Goal: Task Accomplishment & Management: Manage account settings

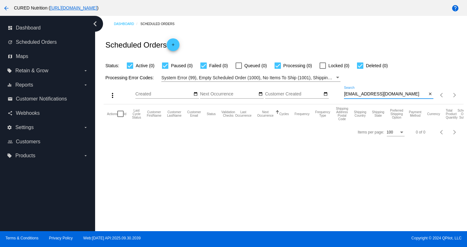
click at [372, 96] on input "[EMAIL_ADDRESS][DOMAIN_NAME]" at bounding box center [385, 94] width 83 height 5
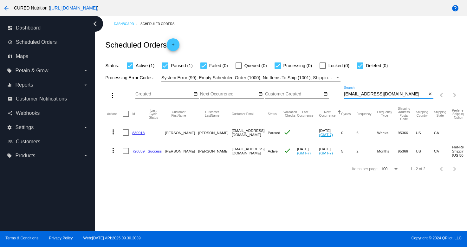
type input "[EMAIL_ADDRESS][DOMAIN_NAME]"
click at [138, 151] on link "720839" at bounding box center [138, 151] width 12 height 4
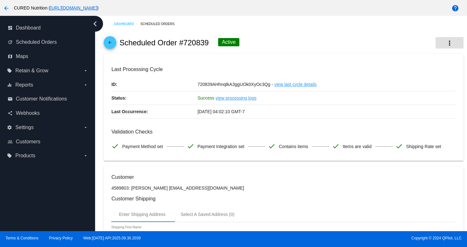
click at [448, 40] on mat-icon "more_vert" at bounding box center [450, 43] width 8 height 8
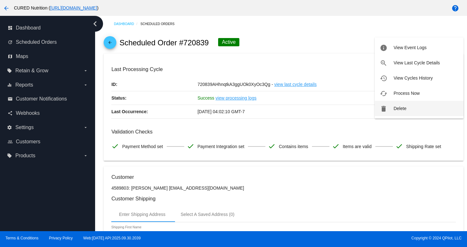
click at [390, 107] on button "delete Delete" at bounding box center [419, 108] width 89 height 15
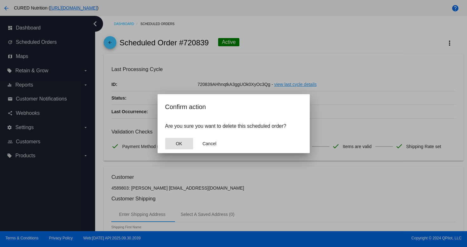
click at [180, 142] on span "OK" at bounding box center [179, 143] width 6 height 5
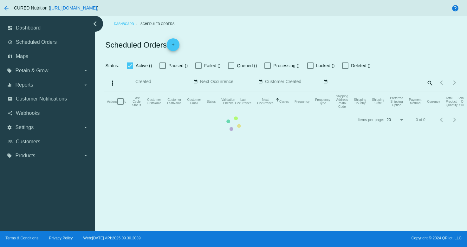
checkbox input "true"
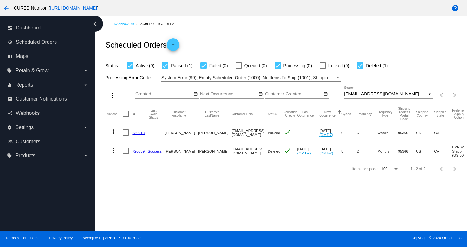
click at [372, 96] on input "[EMAIL_ADDRESS][DOMAIN_NAME]" at bounding box center [385, 94] width 83 height 5
paste input "[EMAIL_ADDRESS]"
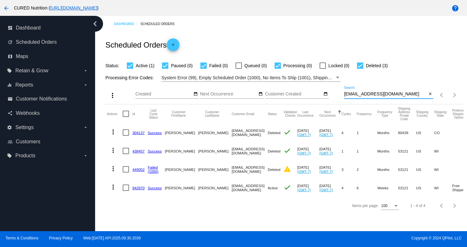
type input "[EMAIL_ADDRESS][DOMAIN_NAME]"
click at [134, 187] on link "942870" at bounding box center [138, 188] width 12 height 4
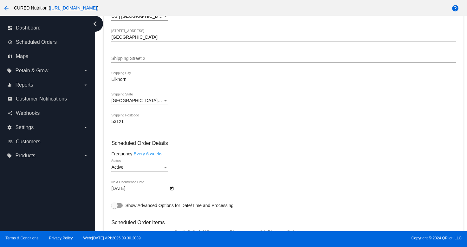
scroll to position [293, 0]
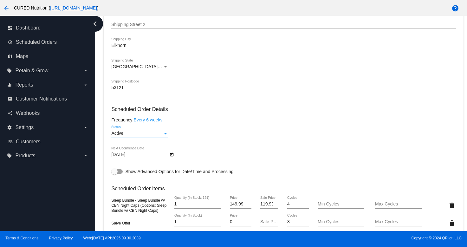
click at [147, 136] on div "Active" at bounding box center [136, 133] width 51 height 5
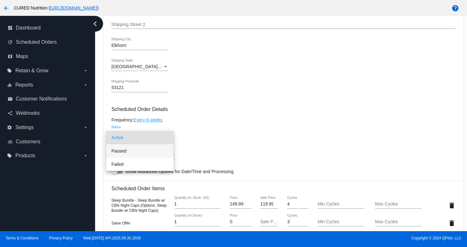
click at [151, 152] on span "Paused" at bounding box center [139, 150] width 57 height 13
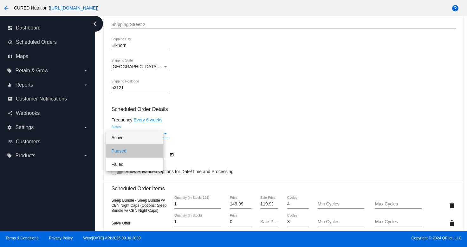
click at [220, 142] on div "Paused Status" at bounding box center [283, 135] width 344 height 18
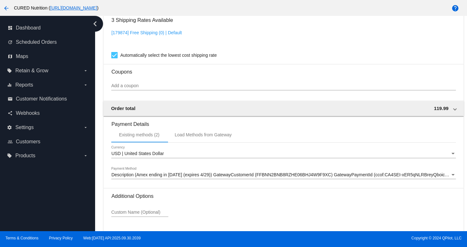
scroll to position [593, 0]
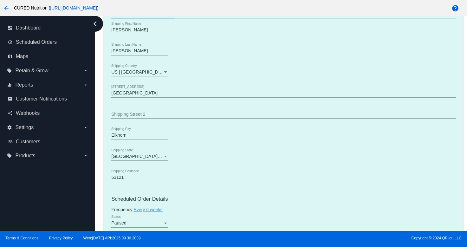
scroll to position [0, 0]
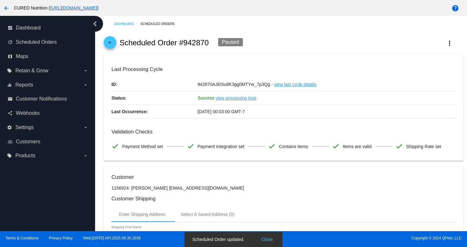
click at [108, 45] on mat-icon "arrow_back" at bounding box center [110, 44] width 8 height 8
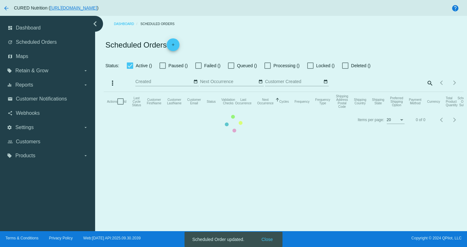
checkbox input "true"
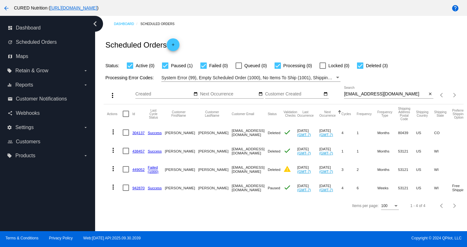
click at [365, 93] on input "[EMAIL_ADDRESS][DOMAIN_NAME]" at bounding box center [385, 94] width 83 height 5
paste input "[EMAIL_ADDRESS][DOMAIN_NAME]"
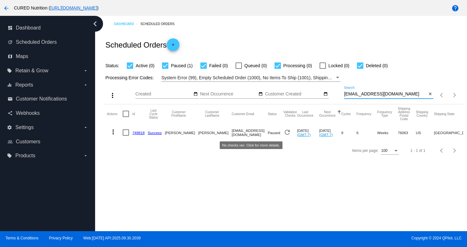
type input "[EMAIL_ADDRESS][DOMAIN_NAME]"
click at [284, 132] on mat-icon "refresh" at bounding box center [288, 132] width 8 height 8
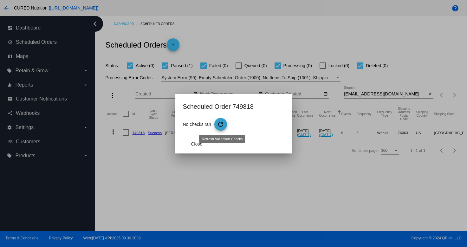
click at [220, 124] on mat-icon "refresh" at bounding box center [221, 125] width 8 height 8
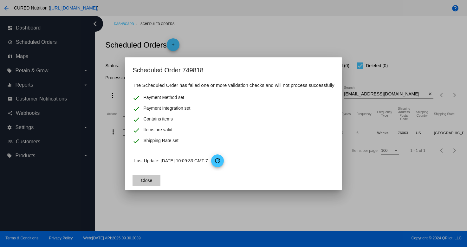
click at [143, 183] on button "Close" at bounding box center [147, 180] width 28 height 11
